Goal: Communication & Community: Answer question/provide support

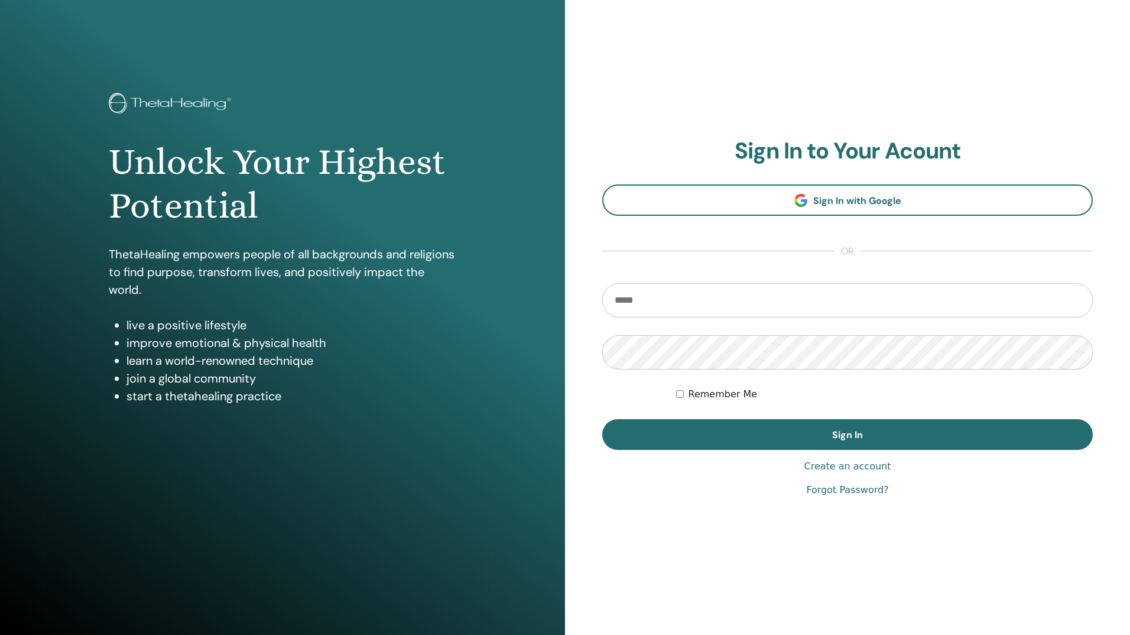
click at [690, 307] on input "email" at bounding box center [847, 300] width 491 height 34
type input "**********"
click at [602, 419] on button "Sign In" at bounding box center [847, 434] width 491 height 31
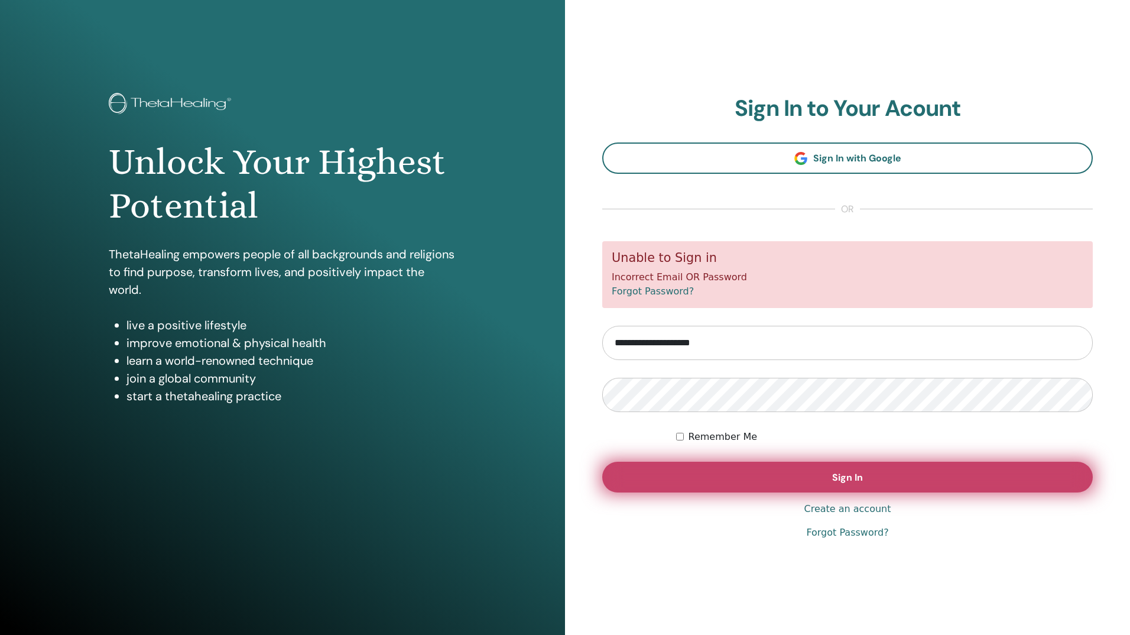
click at [784, 489] on button "Sign In" at bounding box center [847, 477] width 491 height 31
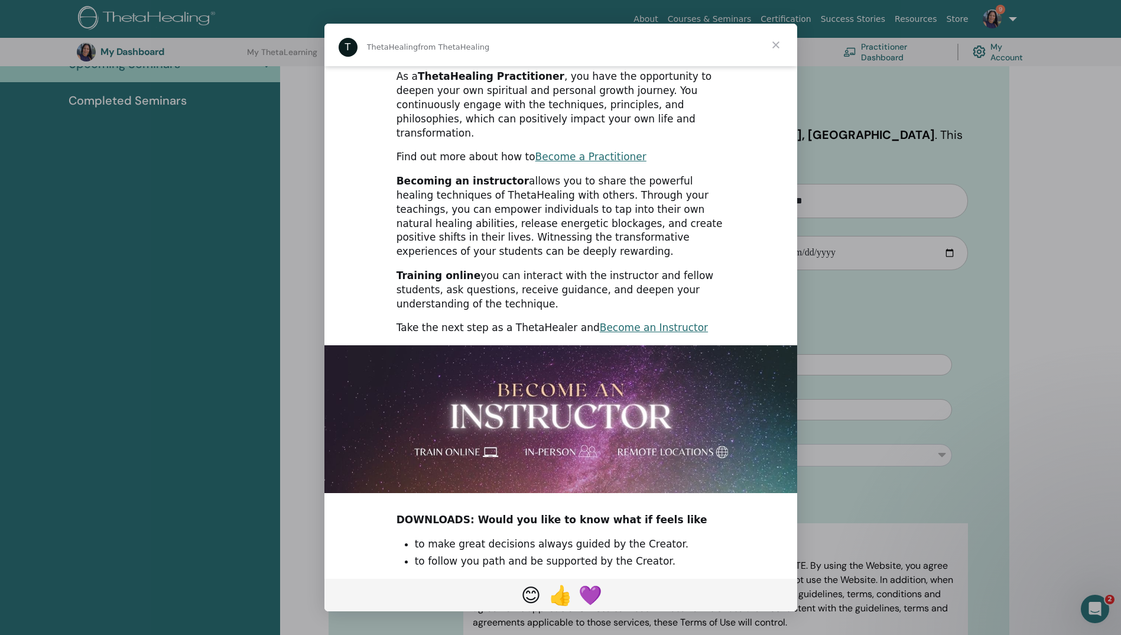
scroll to position [186, 0]
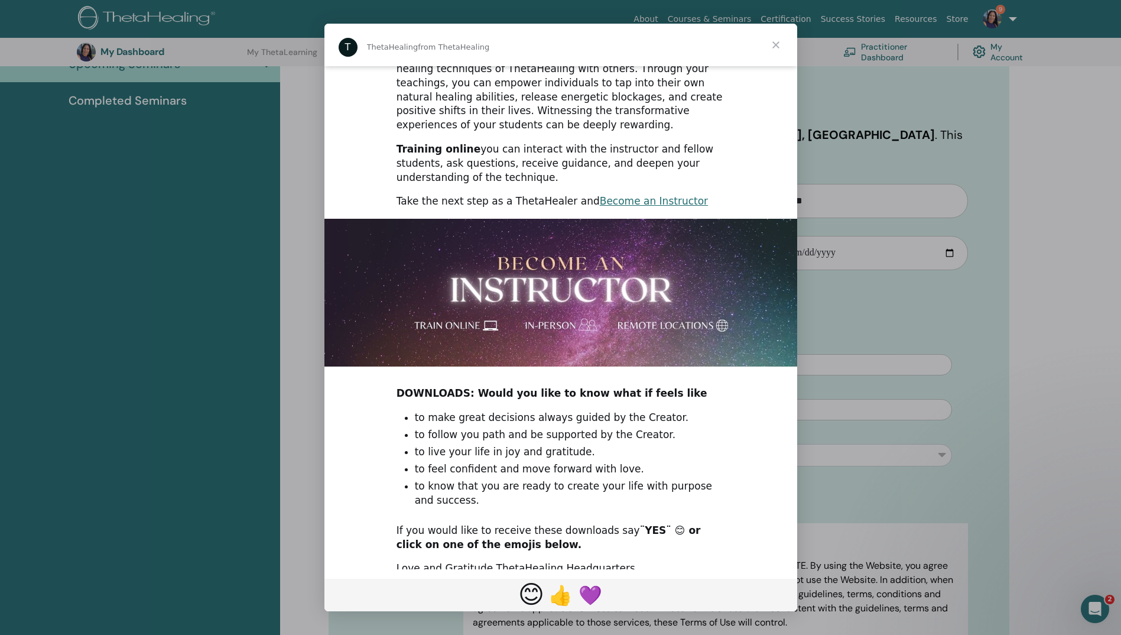
click at [522, 597] on span "😊" at bounding box center [531, 595] width 26 height 30
click at [780, 40] on span "Close" at bounding box center [776, 45] width 43 height 43
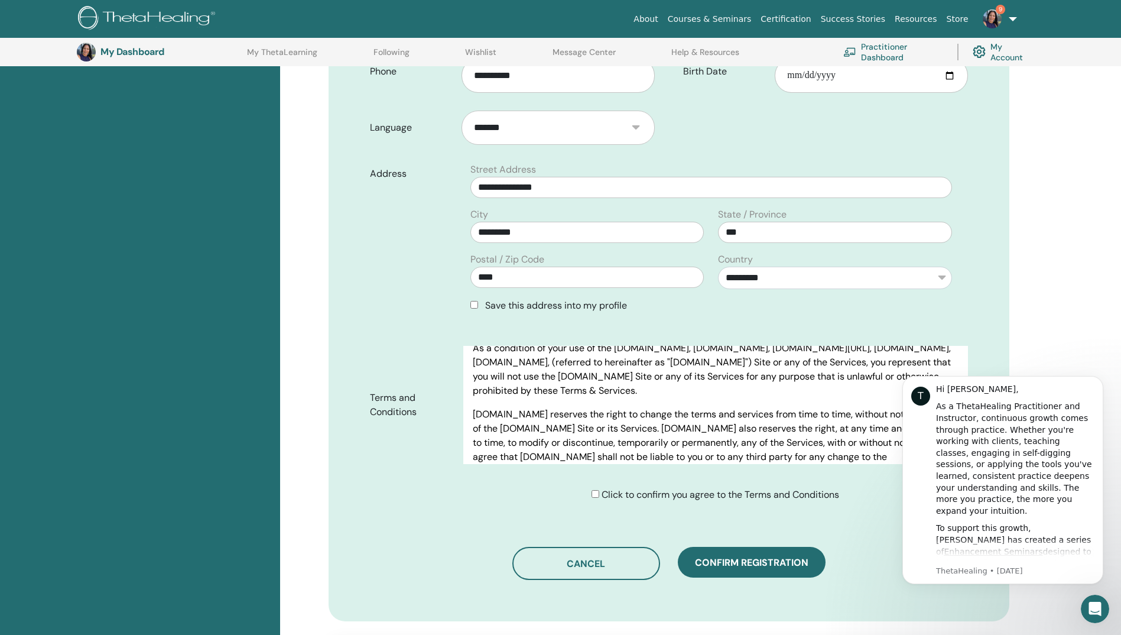
scroll to position [355, 0]
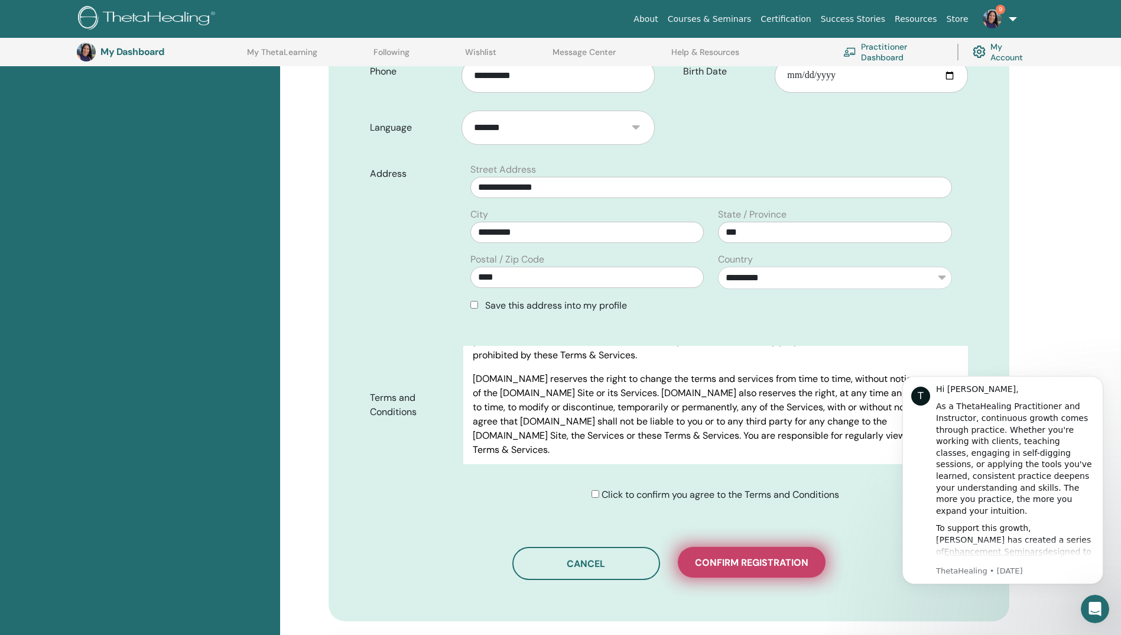
click at [739, 556] on span "Confirm registration" at bounding box center [751, 562] width 113 height 12
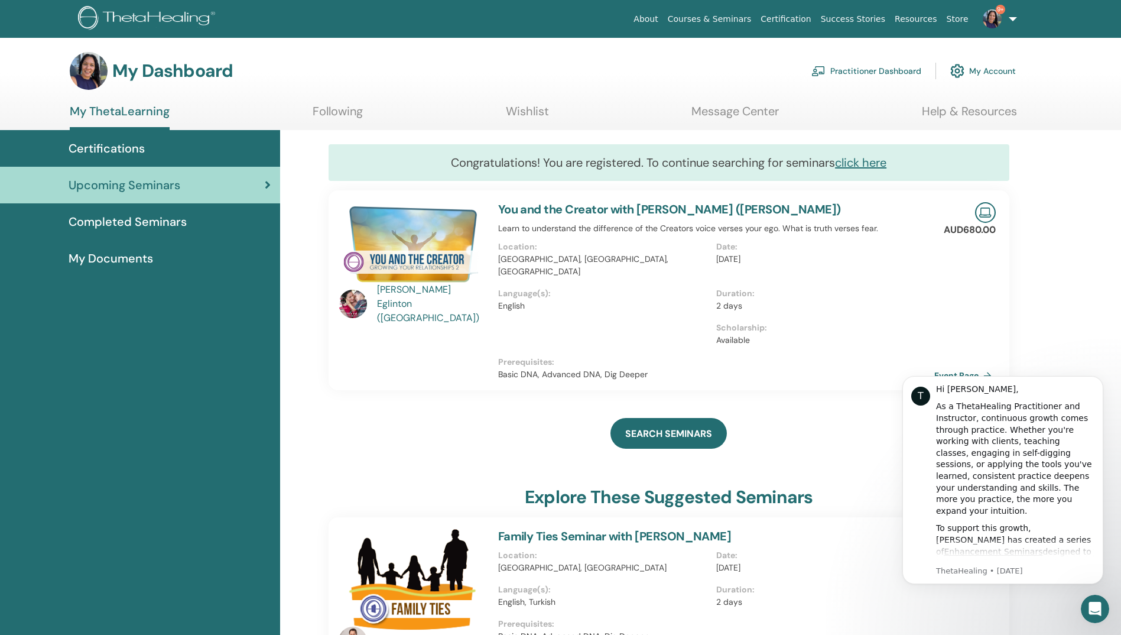
click at [566, 322] on div at bounding box center [607, 339] width 218 height 34
click at [104, 151] on span "Certifications" at bounding box center [107, 148] width 76 height 18
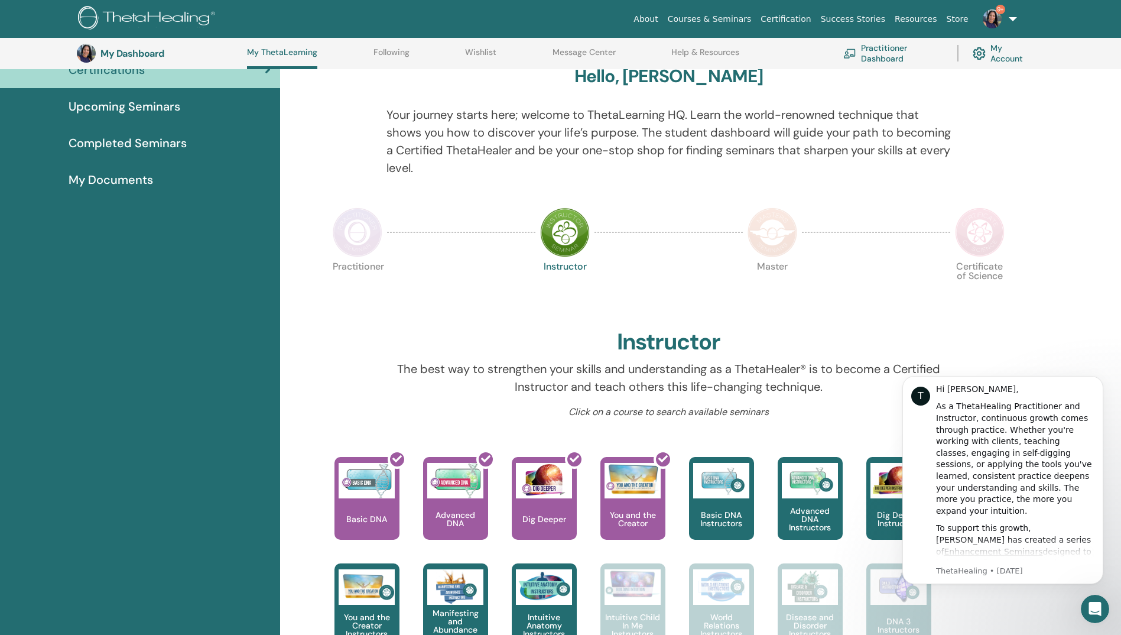
scroll to position [90, 0]
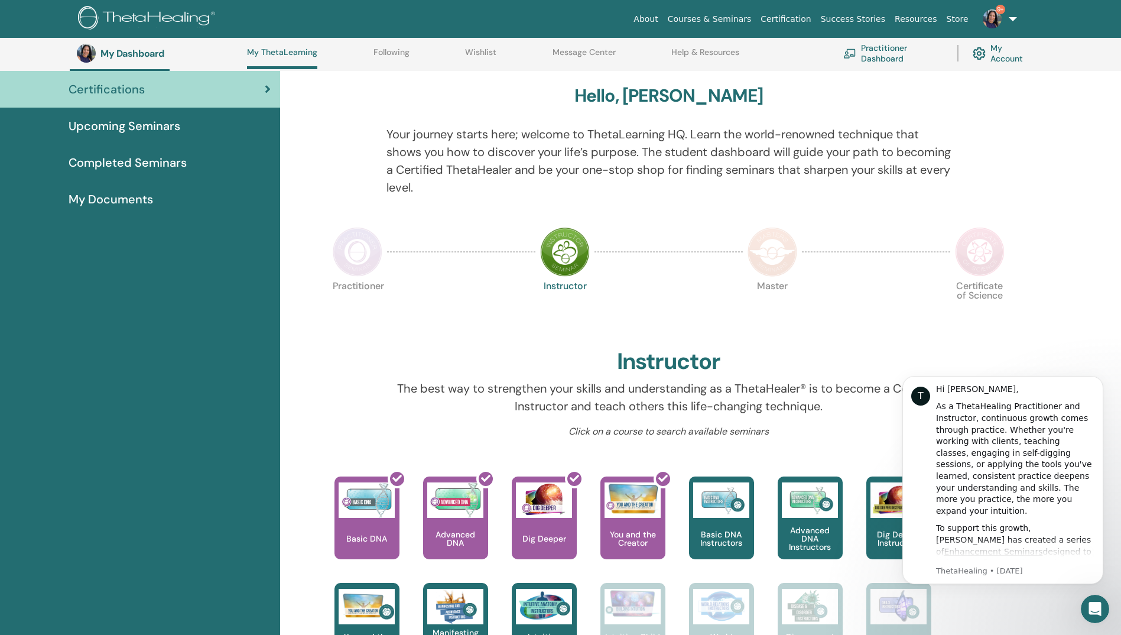
click at [347, 260] on img at bounding box center [358, 252] width 50 height 50
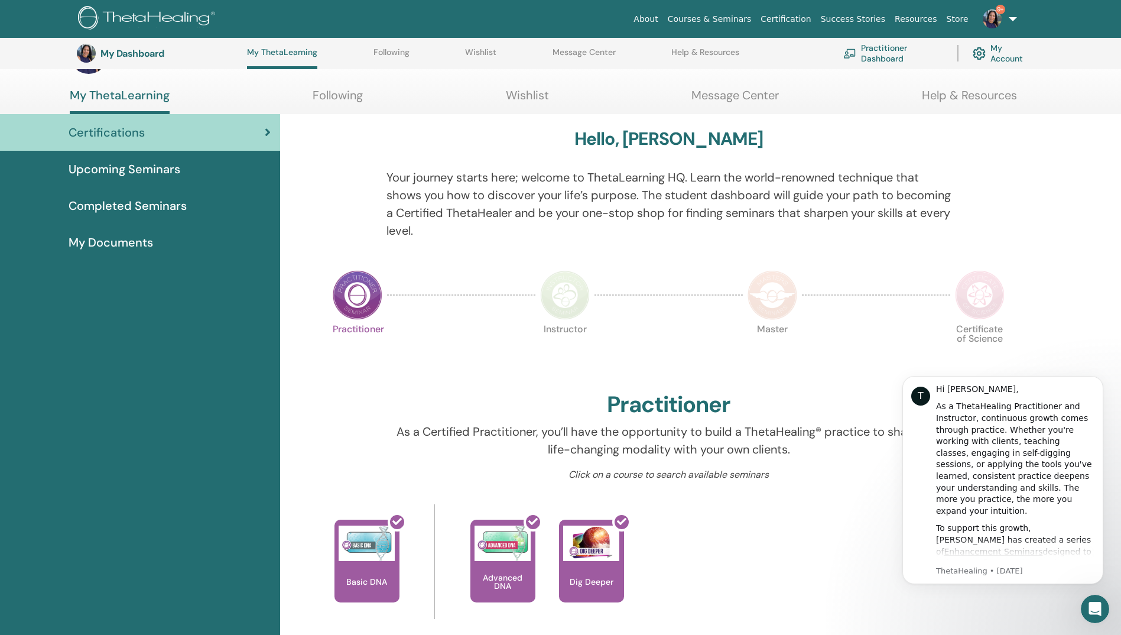
scroll to position [47, 0]
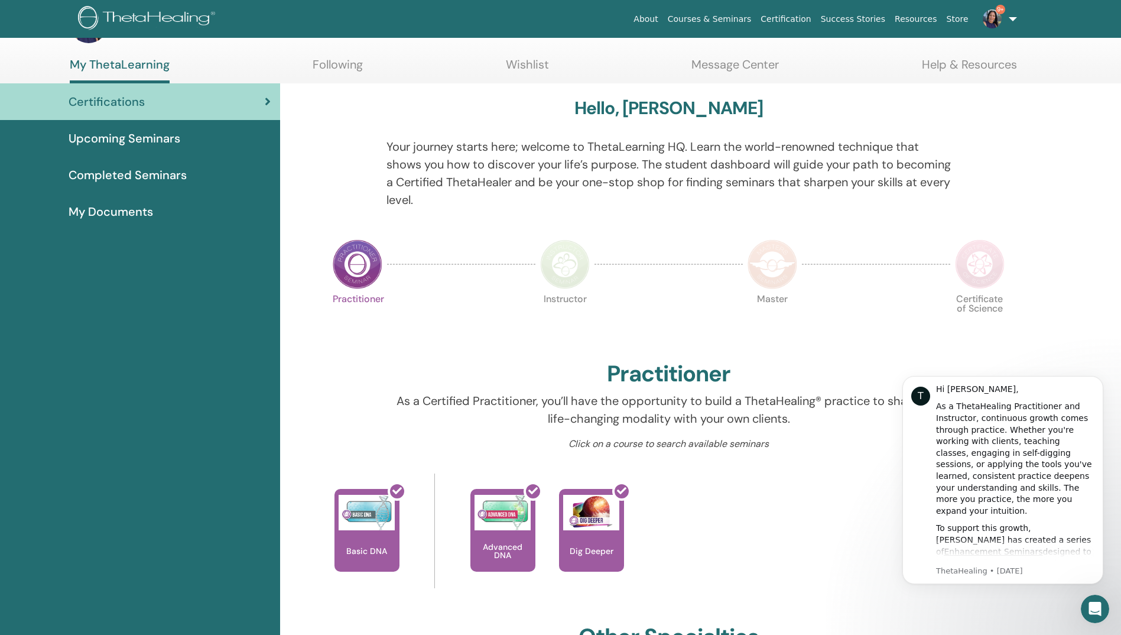
click at [561, 277] on img at bounding box center [565, 264] width 50 height 50
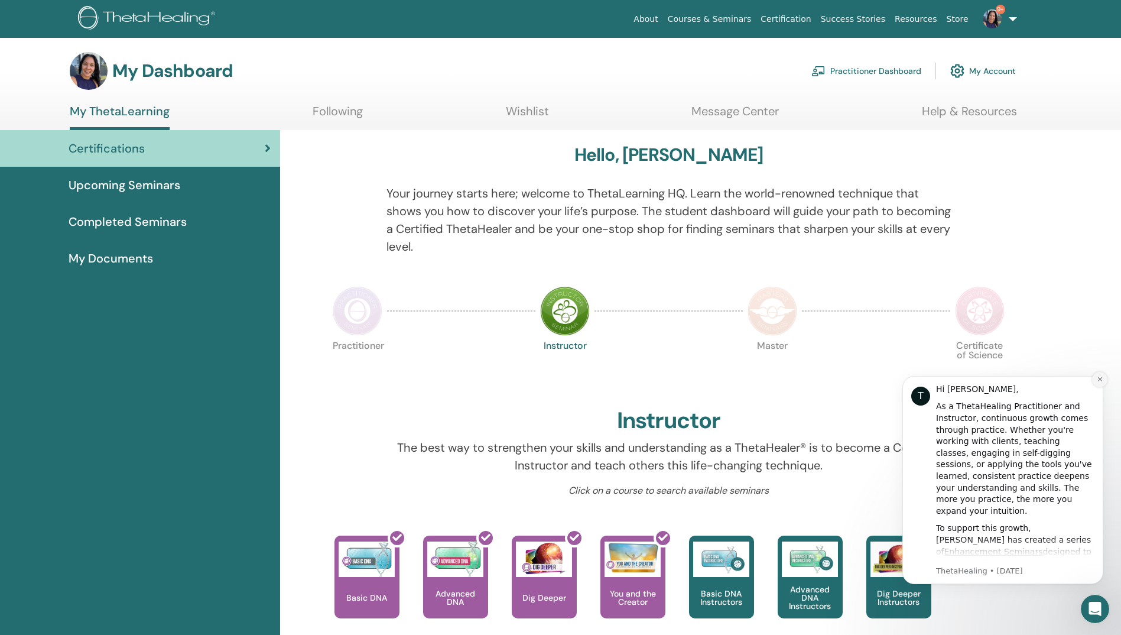
click at [1100, 379] on icon "Dismiss notification" at bounding box center [1100, 379] width 4 height 4
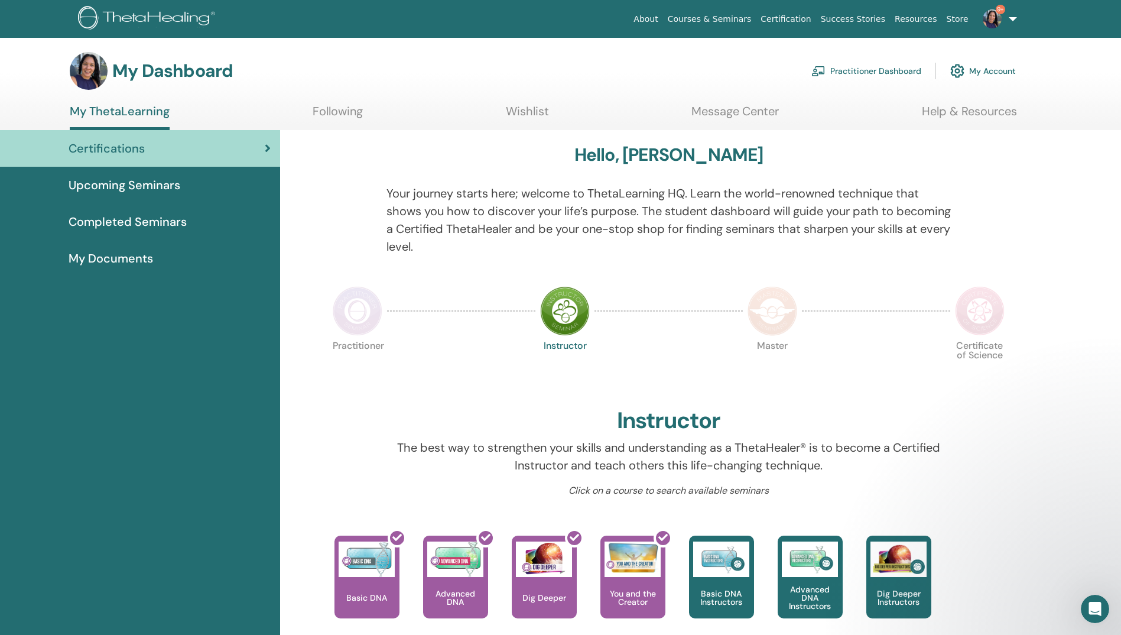
click at [104, 183] on span "Upcoming Seminars" at bounding box center [125, 185] width 112 height 18
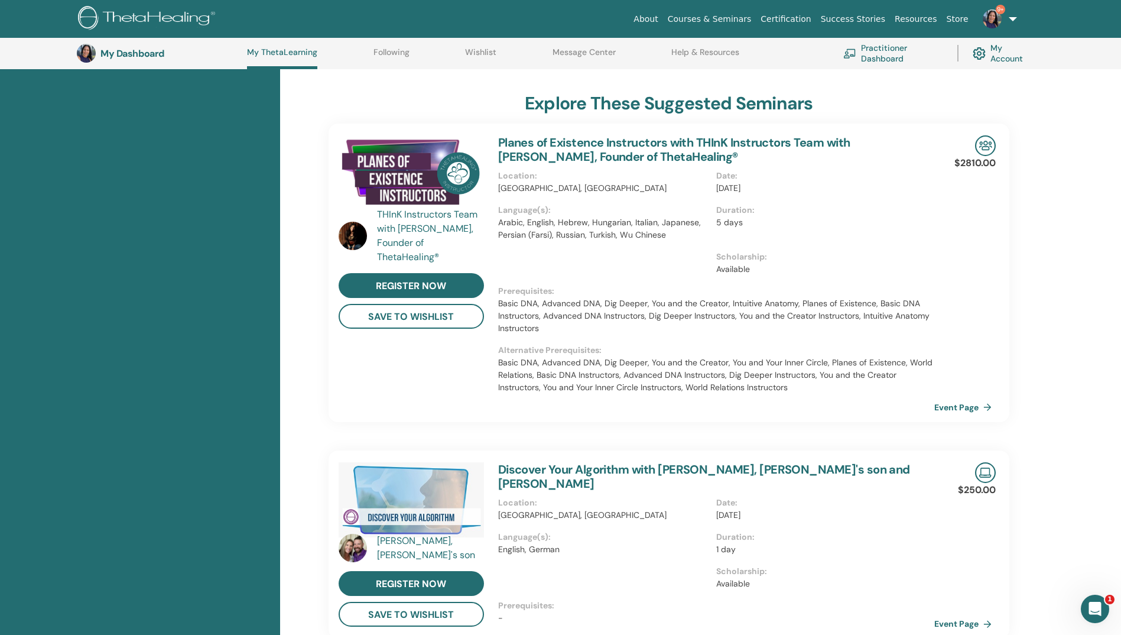
scroll to position [209, 0]
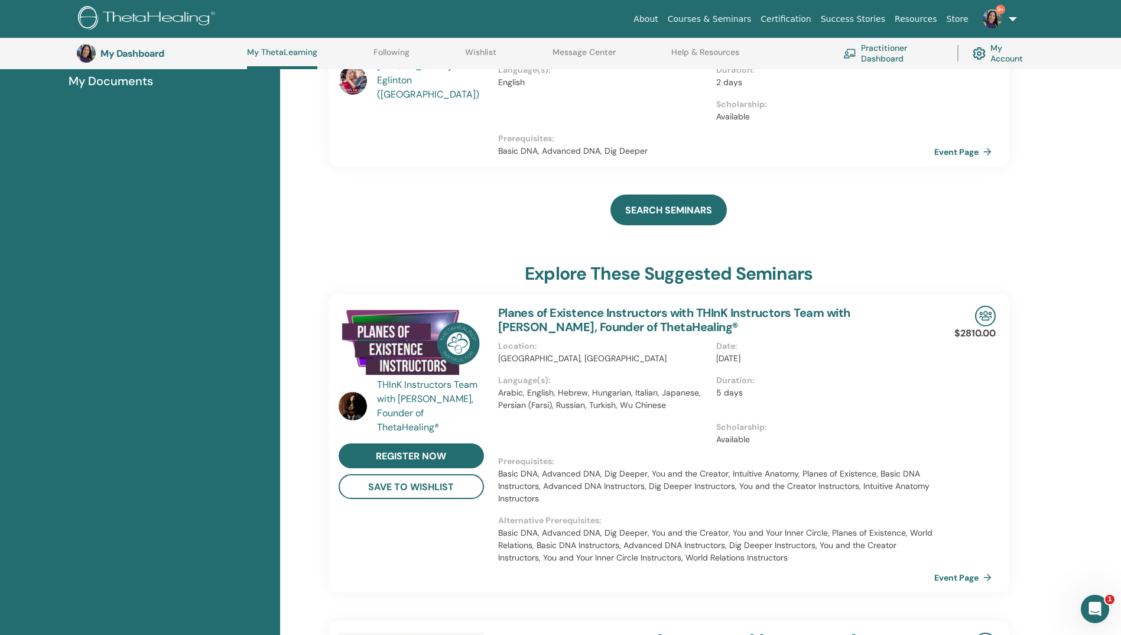
click at [116, 23] on img at bounding box center [148, 19] width 141 height 27
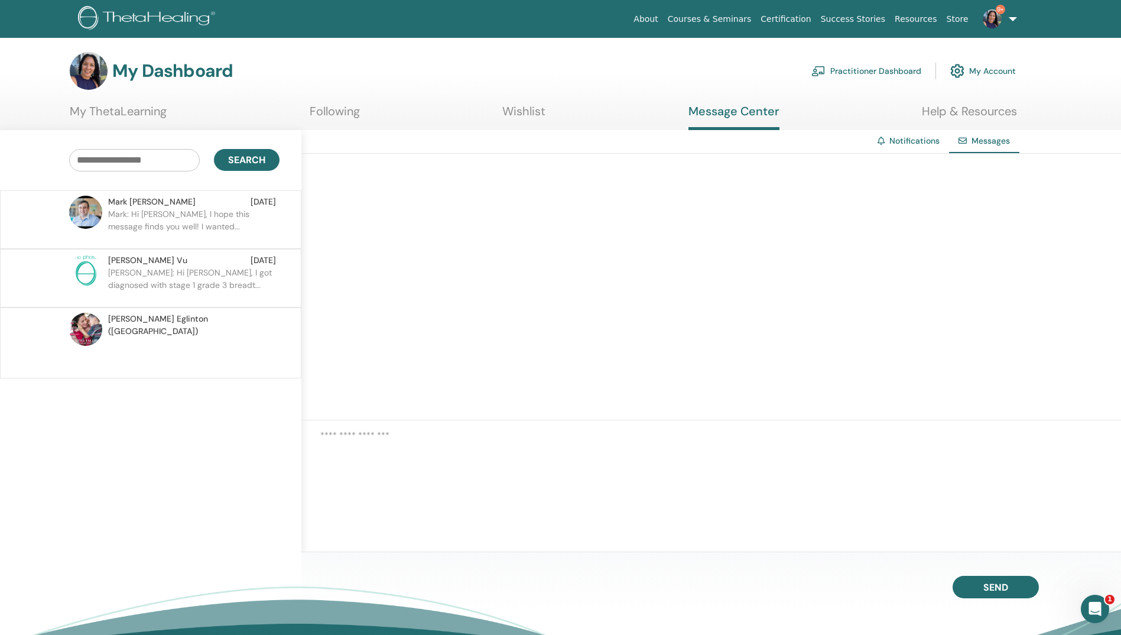
click at [200, 277] on p "[PERSON_NAME]: Hi [PERSON_NAME], I got diagnosed with stage 1 grade 3 breadt..." at bounding box center [193, 284] width 171 height 35
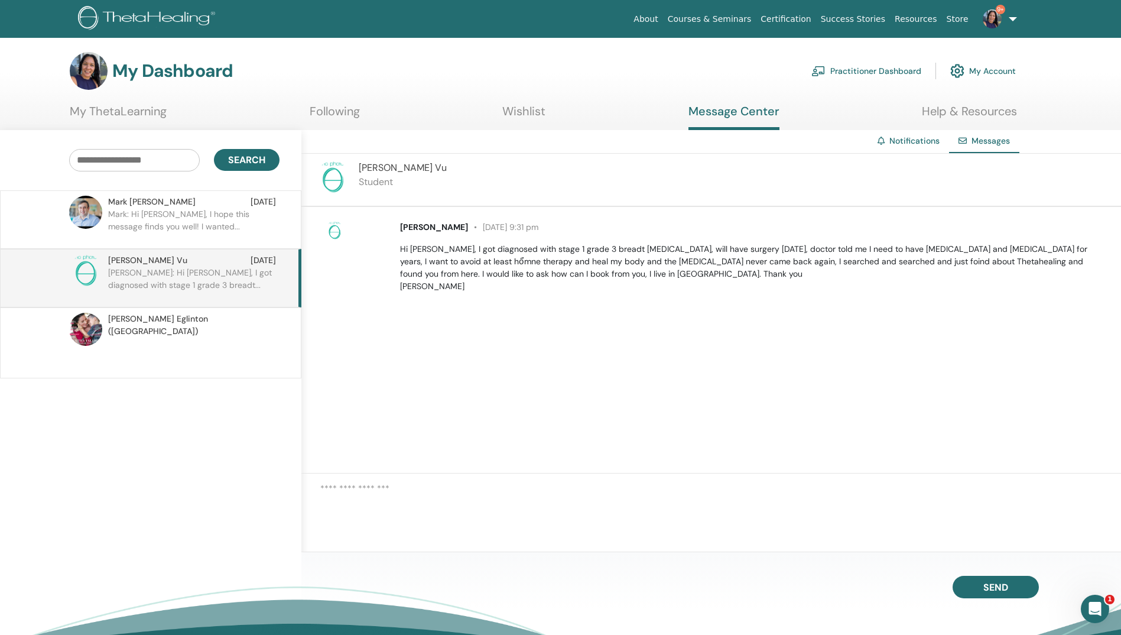
click at [216, 219] on p "Mark: Hi [PERSON_NAME], I hope this message finds you well! I wanted..." at bounding box center [193, 225] width 171 height 35
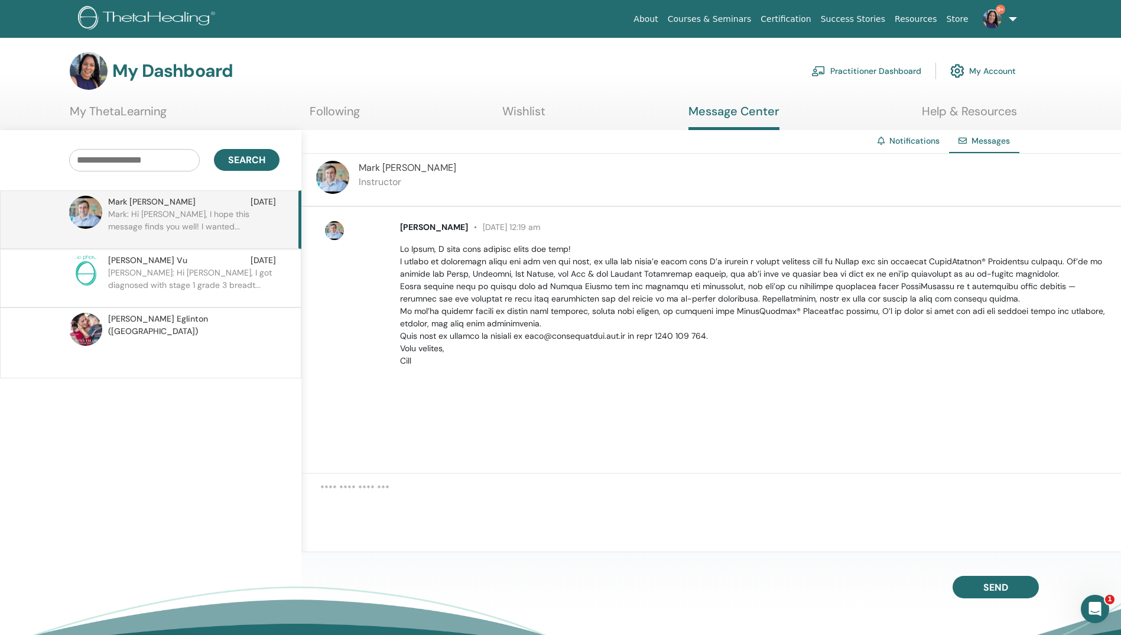
click at [144, 264] on span "[PERSON_NAME]" at bounding box center [147, 260] width 79 height 12
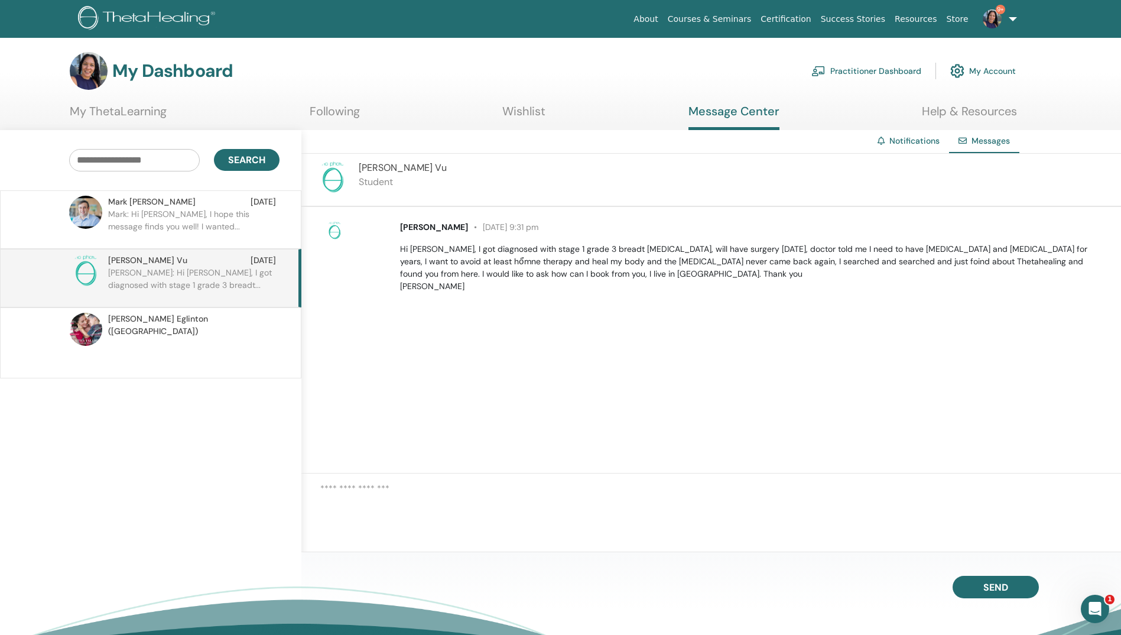
click at [486, 508] on textarea at bounding box center [720, 505] width 801 height 47
drag, startPoint x: 635, startPoint y: 513, endPoint x: 527, endPoint y: 516, distance: 108.2
click at [527, 516] on textarea "**********" at bounding box center [720, 505] width 801 height 47
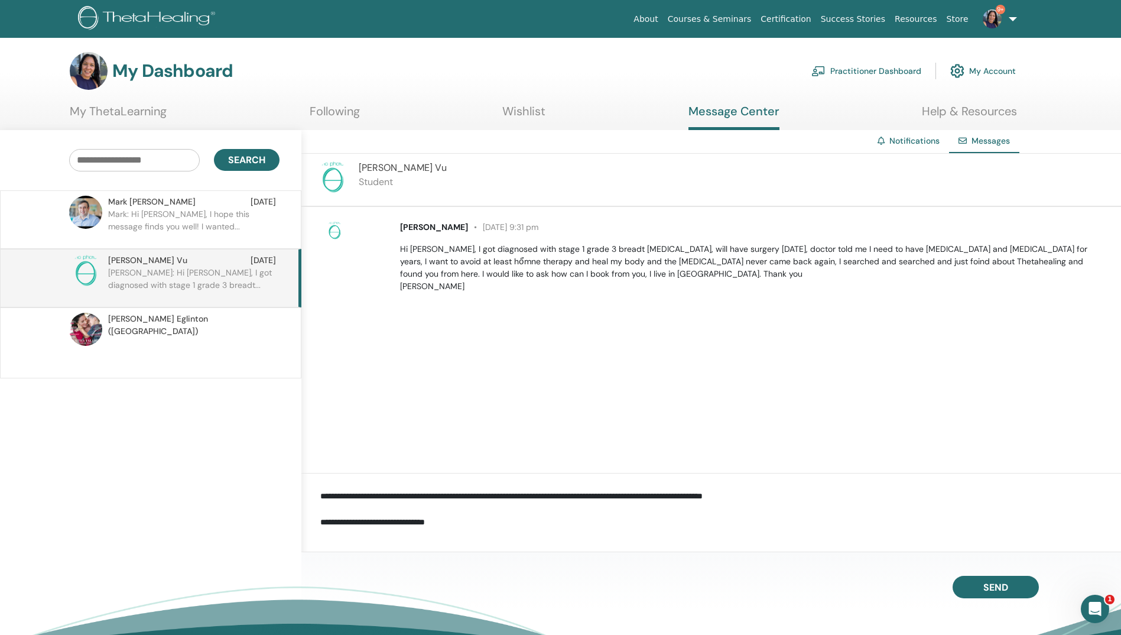
click at [331, 525] on textarea "**********" at bounding box center [720, 505] width 801 height 47
click at [478, 524] on textarea "**********" at bounding box center [720, 505] width 801 height 47
type textarea "**********"
click at [1023, 585] on button "Send" at bounding box center [996, 587] width 86 height 22
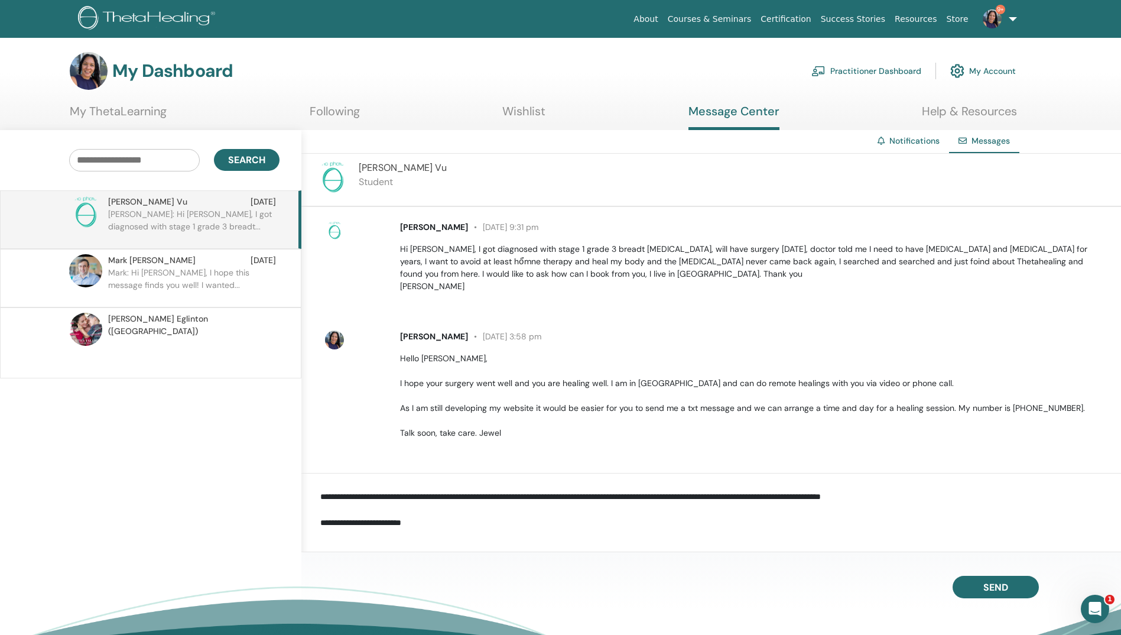
scroll to position [0, 0]
